Goal: Transaction & Acquisition: Obtain resource

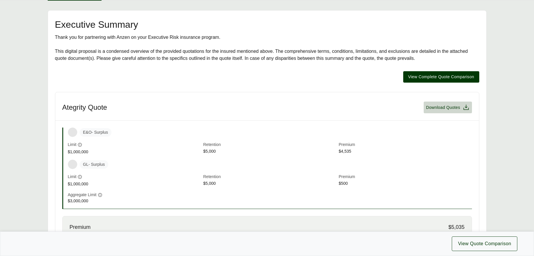
scroll to position [78, 0]
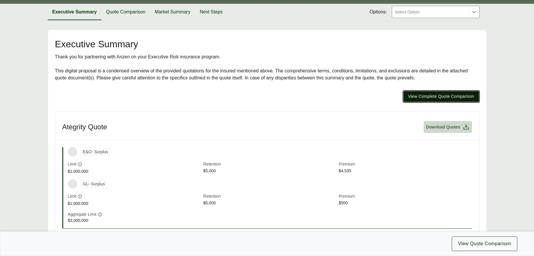
click at [445, 94] on span "View Complete Quote Comparison" at bounding box center [441, 97] width 66 height 6
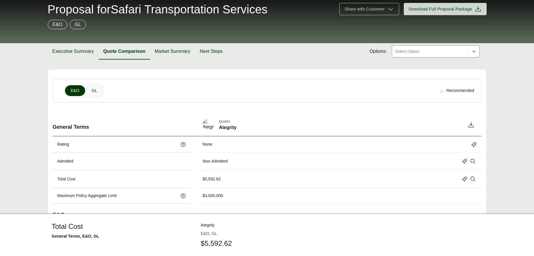
scroll to position [39, 0]
click at [94, 90] on span "GL" at bounding box center [95, 90] width 6 height 6
click at [472, 125] on icon at bounding box center [470, 124] width 7 height 7
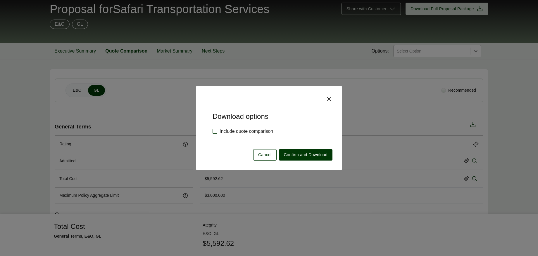
click at [214, 131] on label "Include quote comparison" at bounding box center [243, 131] width 61 height 7
click at [307, 155] on span "Confirm and Download" at bounding box center [306, 155] width 44 height 6
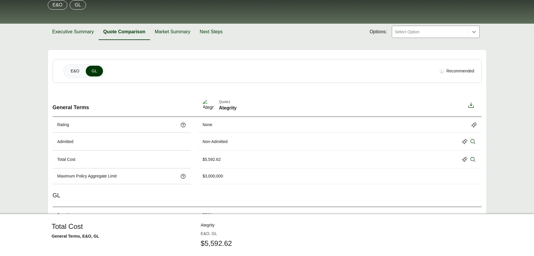
scroll to position [0, 0]
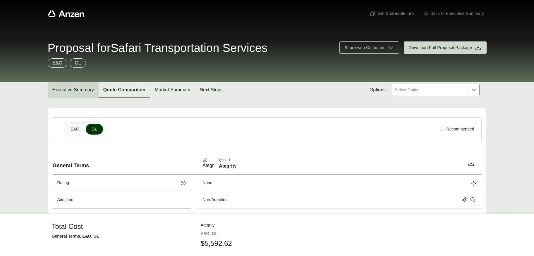
click at [72, 90] on button "Executive Summary" at bounding box center [73, 90] width 51 height 16
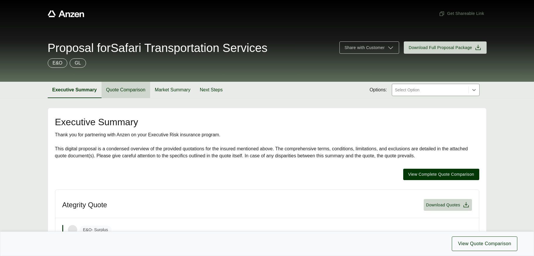
click at [128, 90] on button "Quote Comparison" at bounding box center [125, 90] width 49 height 16
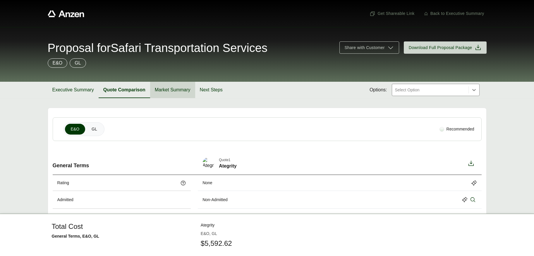
click at [169, 91] on button "Market Summary" at bounding box center [172, 90] width 45 height 16
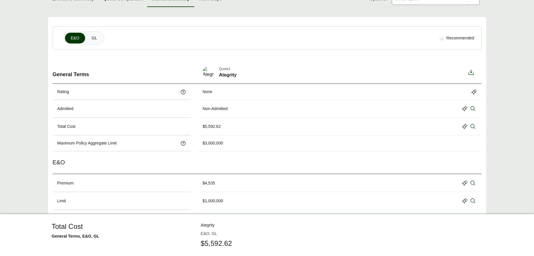
scroll to position [156, 0]
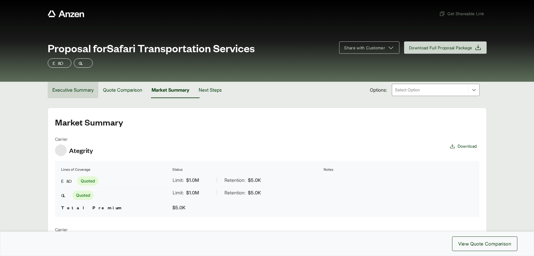
click at [65, 89] on button "Executive Summary" at bounding box center [73, 90] width 51 height 16
